Goal: Navigation & Orientation: Find specific page/section

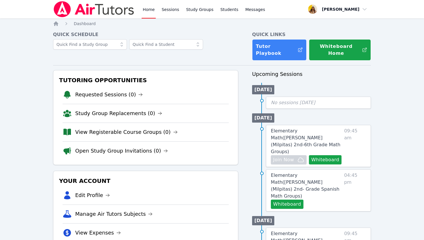
click at [119, 10] on img at bounding box center [94, 9] width 82 height 16
